Goal: Transaction & Acquisition: Purchase product/service

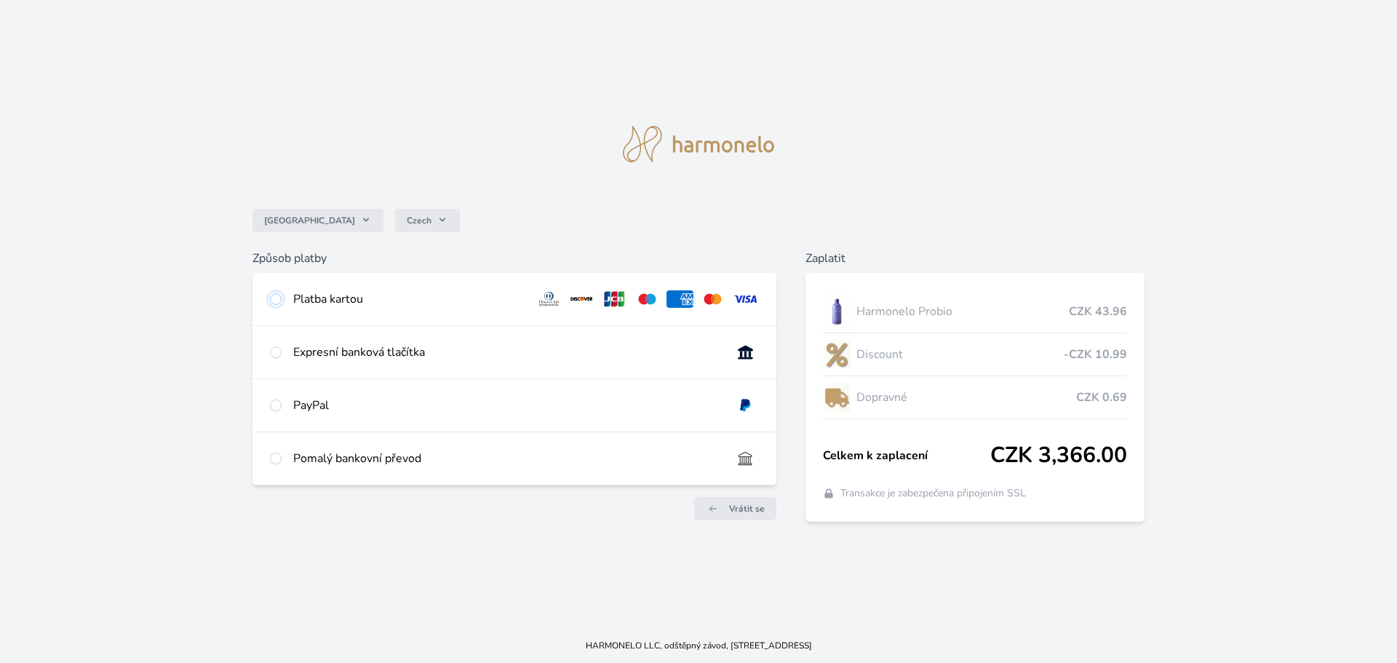
click at [277, 298] on input "radio" at bounding box center [276, 299] width 12 height 12
radio input "true"
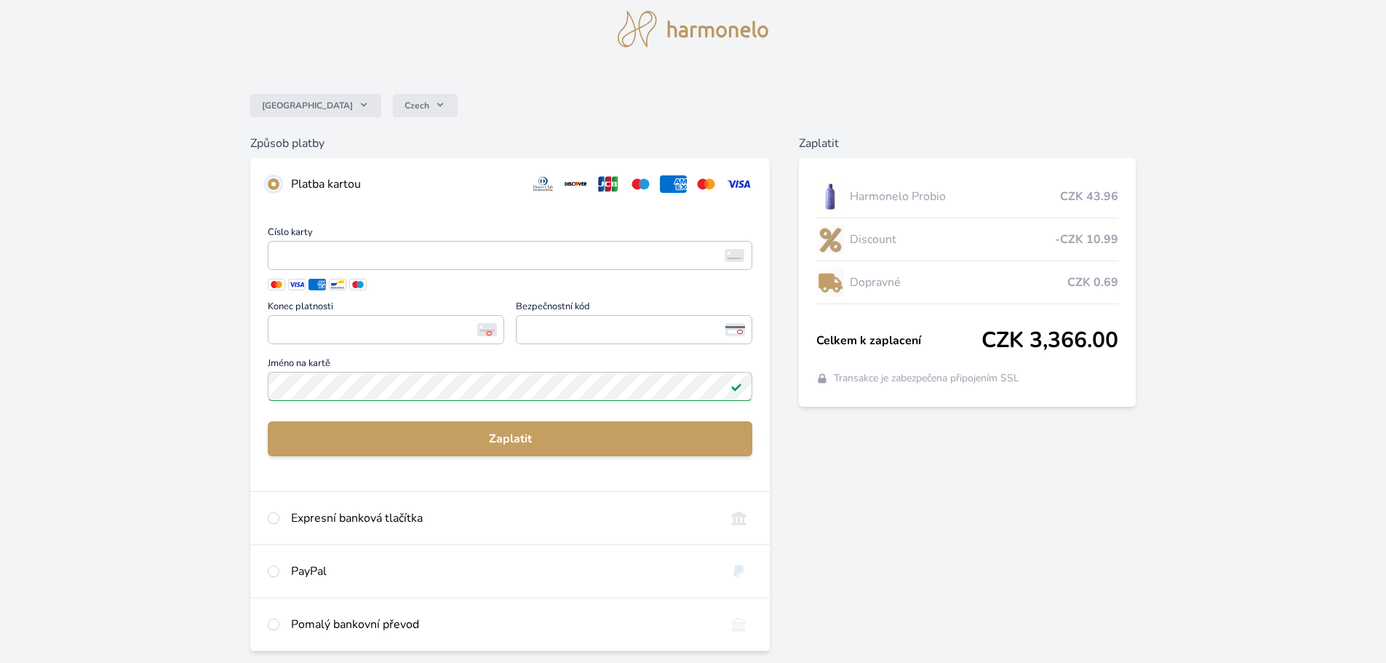
scroll to position [73, 0]
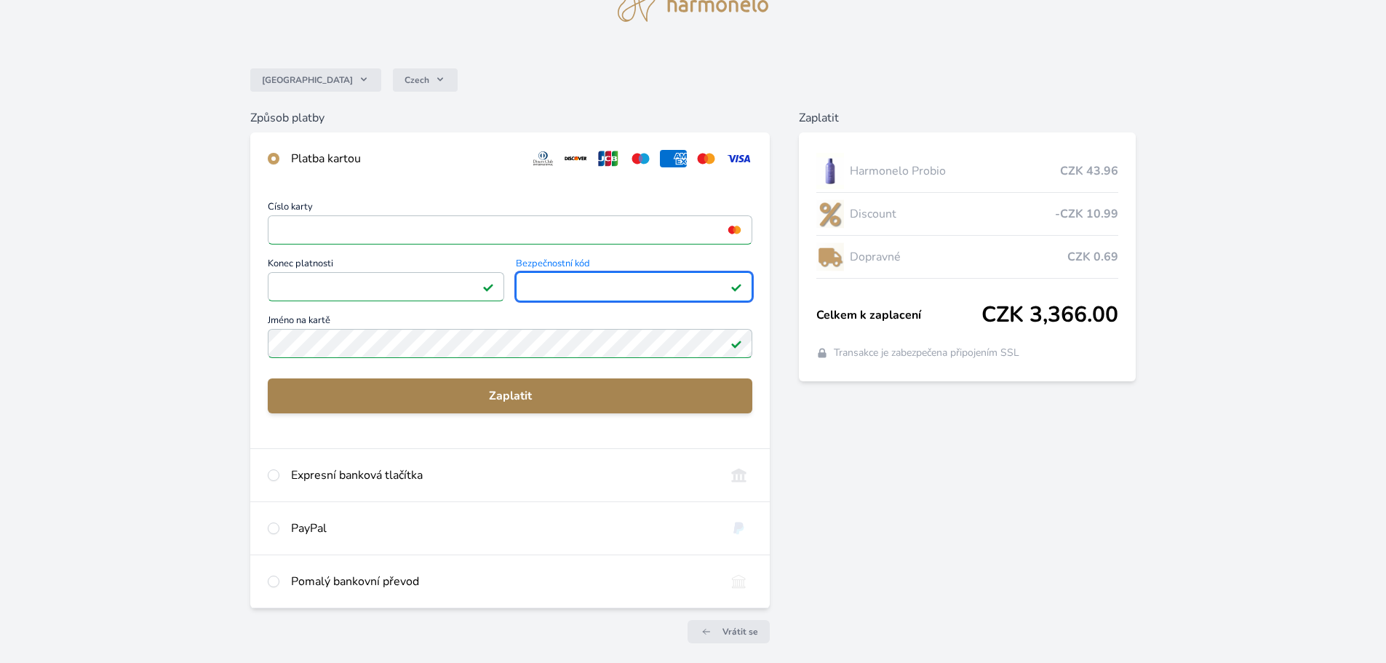
click at [451, 380] on button "Zaplatit" at bounding box center [510, 395] width 485 height 35
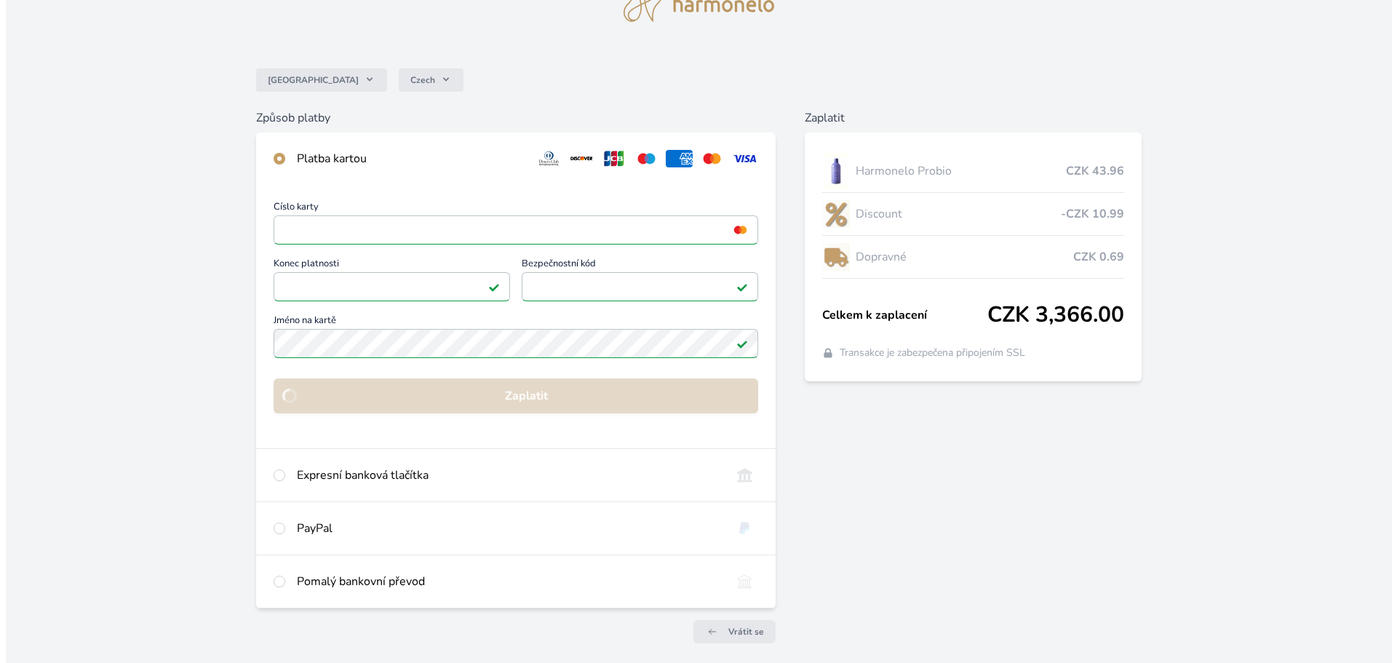
scroll to position [0, 0]
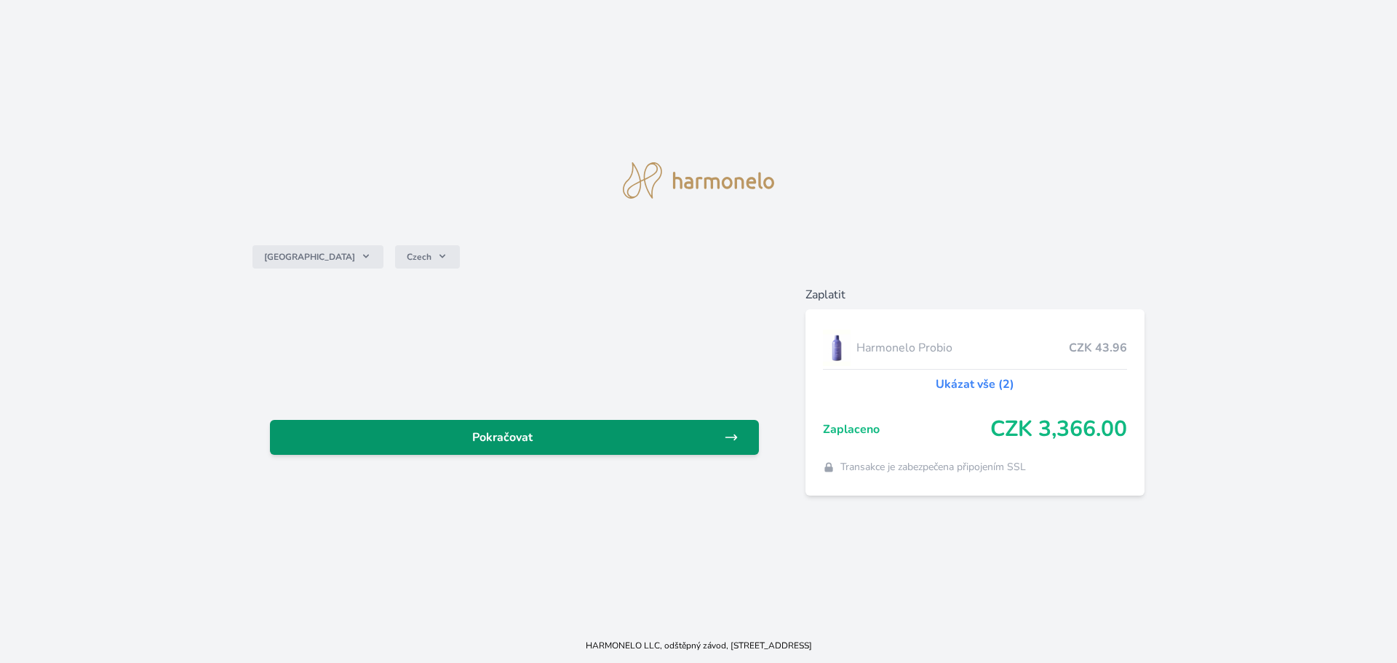
click at [492, 445] on span "Pokračovat" at bounding box center [503, 437] width 442 height 17
